Goal: Check status: Check status

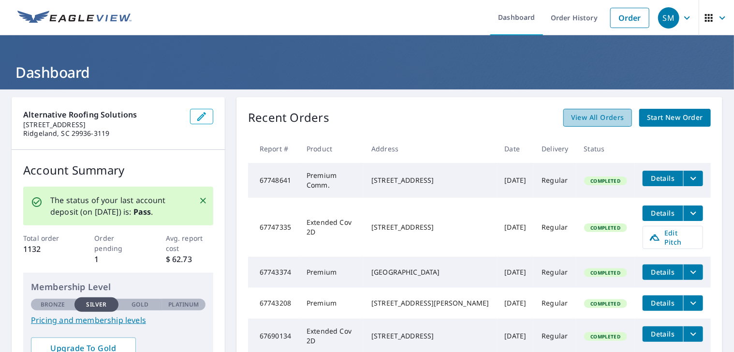
click at [571, 118] on span "View All Orders" at bounding box center [597, 118] width 53 height 12
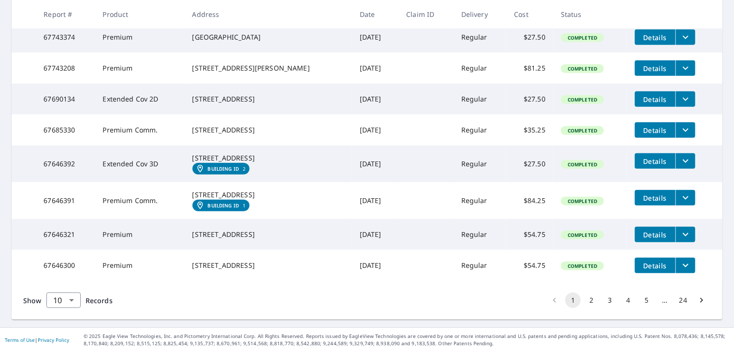
scroll to position [322, 0]
click at [585, 299] on button "2" at bounding box center [591, 300] width 15 height 15
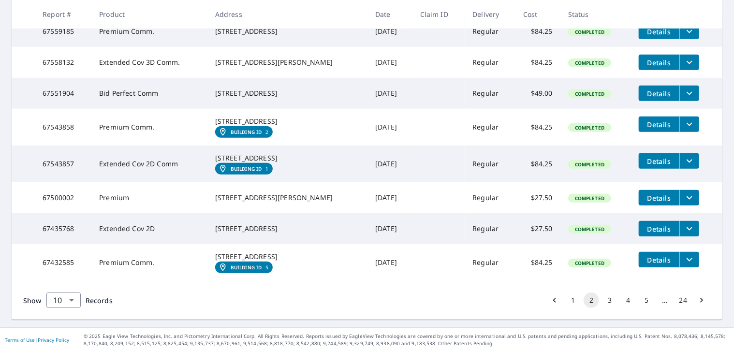
scroll to position [316, 0]
click at [602, 299] on button "3" at bounding box center [609, 300] width 15 height 15
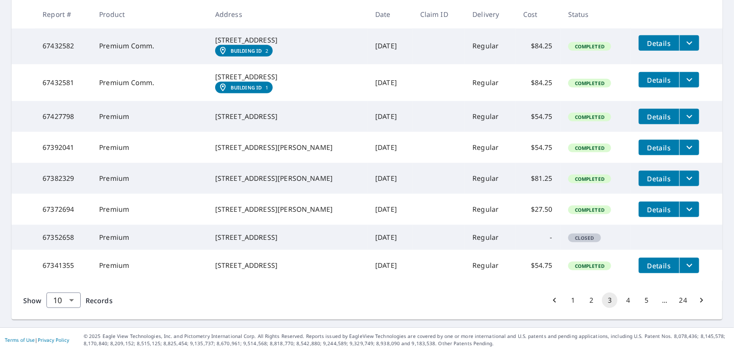
scroll to position [327, 0]
click at [623, 299] on button "4" at bounding box center [627, 300] width 15 height 15
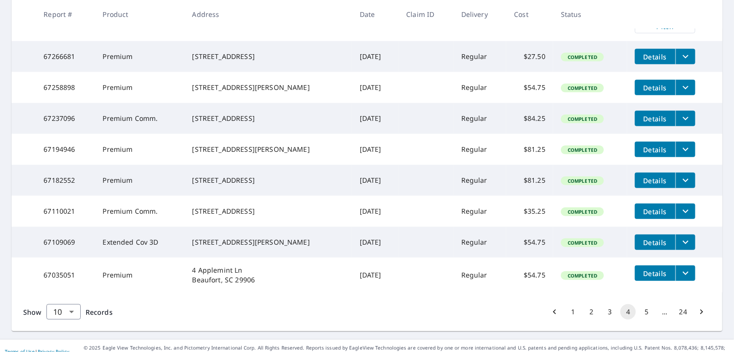
scroll to position [298, 0]
